Goal: Navigation & Orientation: Find specific page/section

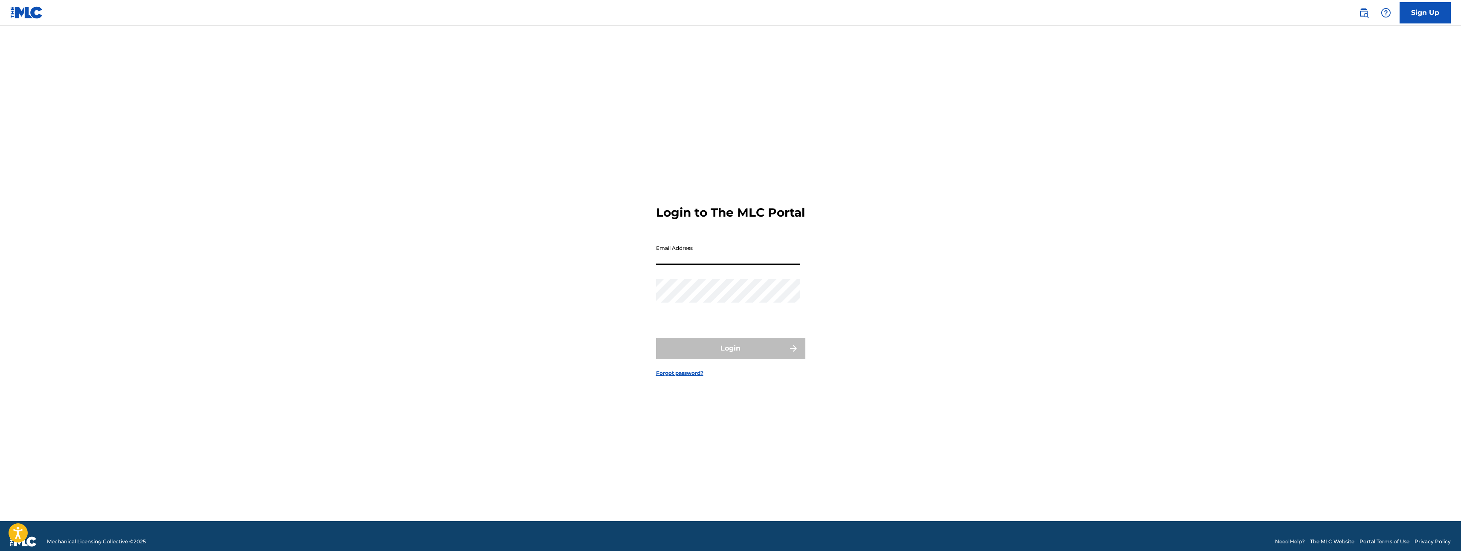
click at [704, 265] on input "Email Address" at bounding box center [728, 253] width 144 height 24
type input "[EMAIL_ADDRESS][DOMAIN_NAME]"
click at [656, 338] on button "Login" at bounding box center [730, 348] width 149 height 21
click at [746, 307] on input "Code" at bounding box center [728, 295] width 144 height 24
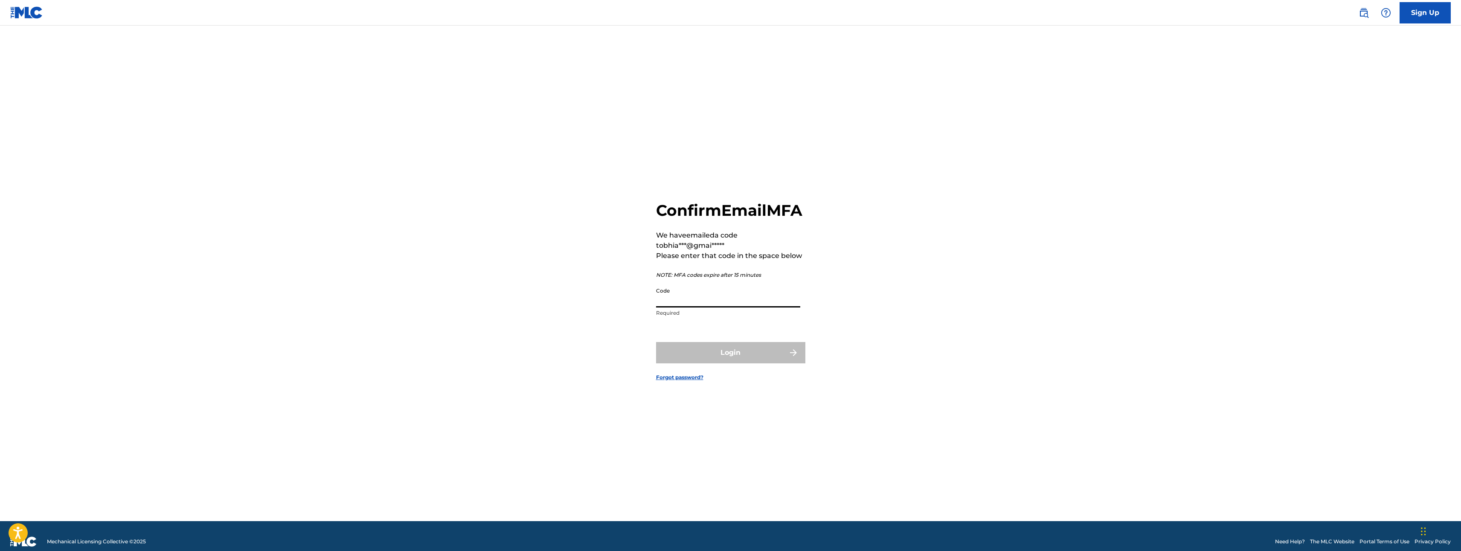
paste input "748573"
type input "748573"
click at [772, 360] on button "Login" at bounding box center [730, 352] width 149 height 21
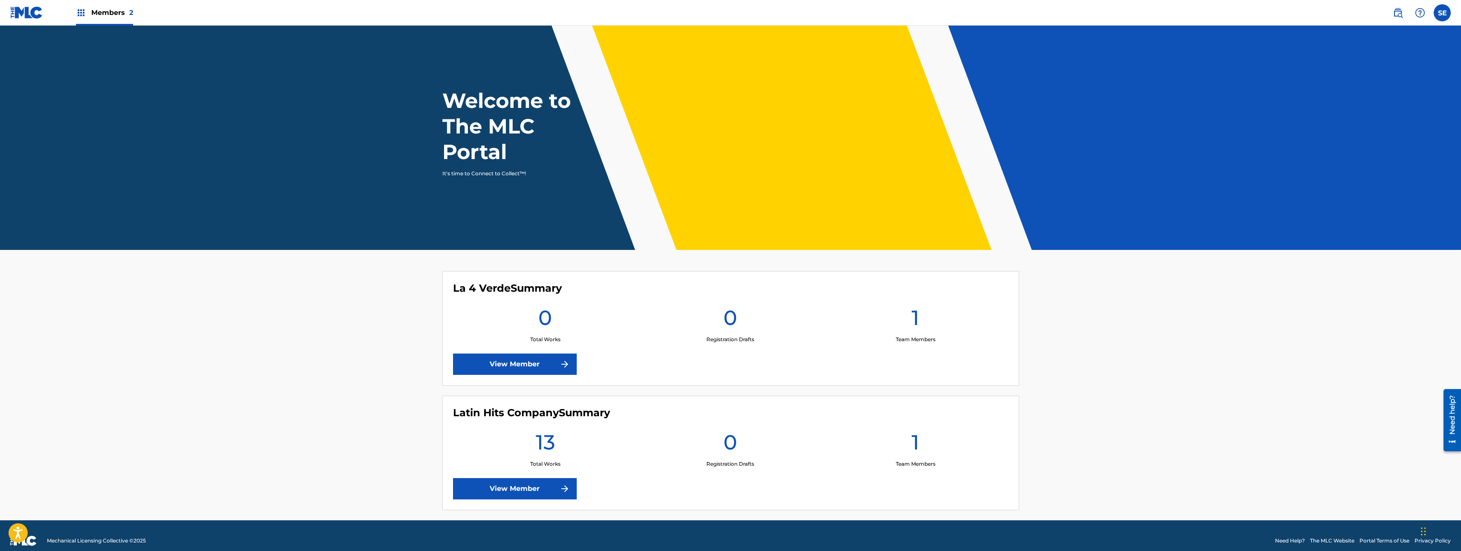
click at [103, 12] on span "Members 2" at bounding box center [112, 13] width 42 height 10
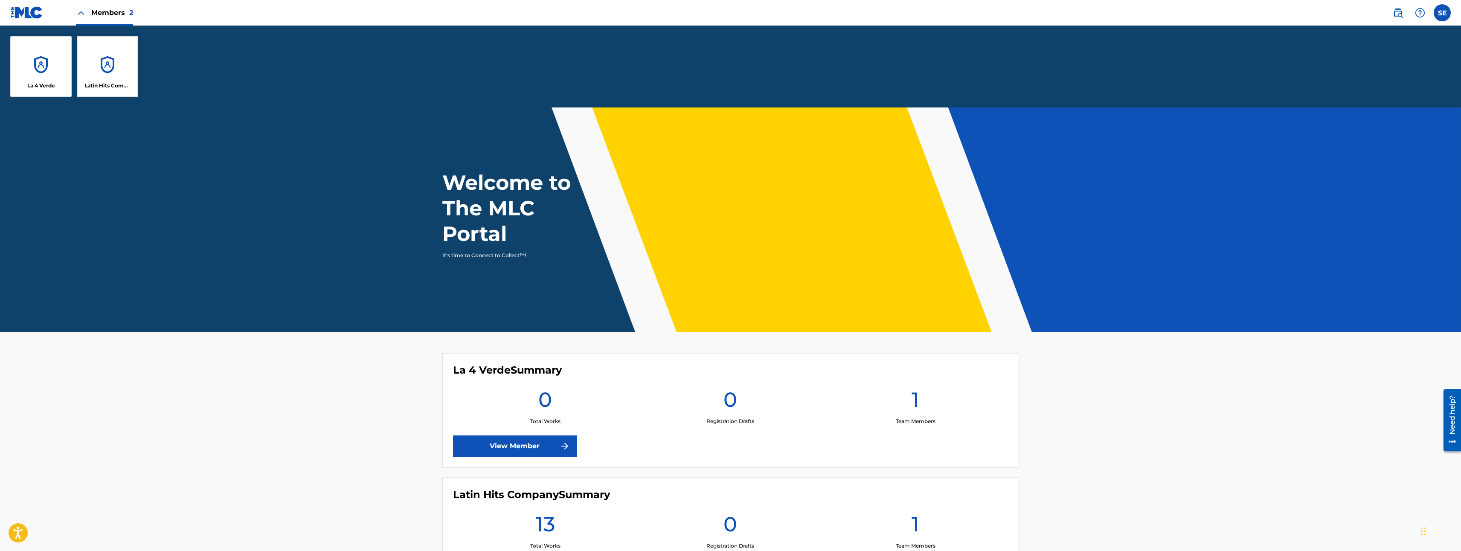
click at [128, 60] on div "Latin Hits Company" at bounding box center [107, 66] width 61 height 61
